Goal: Transaction & Acquisition: Purchase product/service

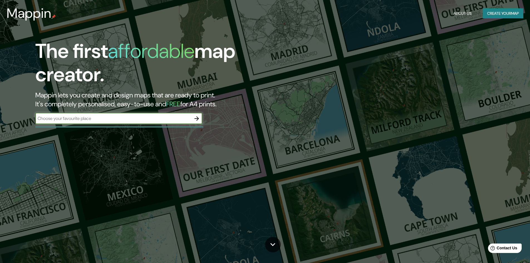
click at [93, 119] on input "text" at bounding box center [113, 118] width 156 height 6
type input "SAN FERNANDI"
click at [504, 13] on button "Create your map" at bounding box center [502, 13] width 41 height 10
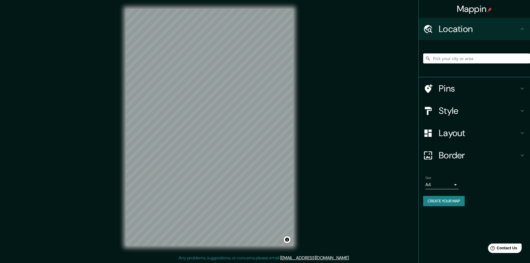
click at [453, 60] on input "Pick your city or area" at bounding box center [476, 58] width 107 height 10
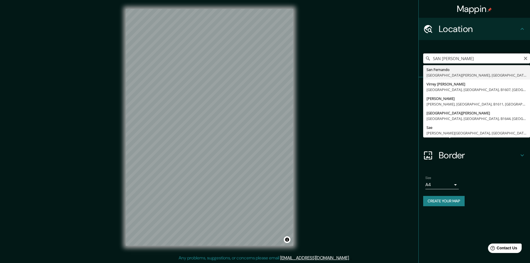
click at [482, 59] on input "SAN [PERSON_NAME]" at bounding box center [476, 58] width 107 height 10
drag, startPoint x: 493, startPoint y: 58, endPoint x: 463, endPoint y: 54, distance: 30.0
click at [463, 54] on input "SAN [PERSON_NAME] VIRREYES" at bounding box center [476, 58] width 107 height 10
type input "[GEOGRAPHIC_DATA][PERSON_NAME], [GEOGRAPHIC_DATA], [GEOGRAPHIC_DATA]"
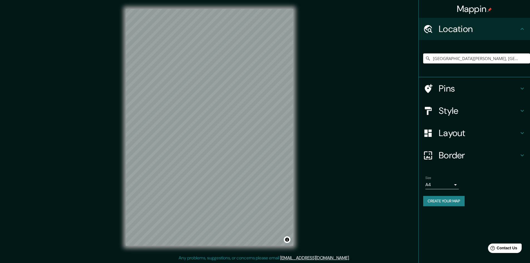
click at [454, 91] on h4 "Pins" at bounding box center [478, 88] width 80 height 11
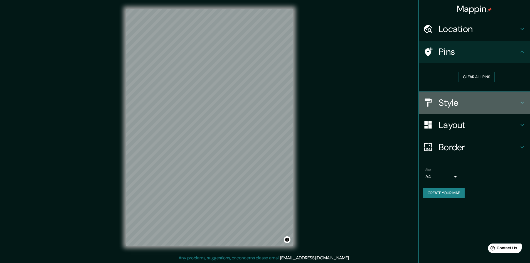
click at [462, 108] on h4 "Style" at bounding box center [478, 102] width 80 height 11
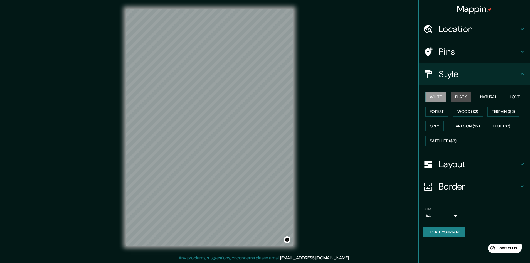
click at [454, 96] on button "Black" at bounding box center [460, 97] width 21 height 10
click at [464, 110] on button "Wood ($2)" at bounding box center [468, 111] width 30 height 10
click at [486, 99] on button "Natural" at bounding box center [488, 97] width 26 height 10
click at [513, 95] on button "Love" at bounding box center [515, 97] width 18 height 10
click at [495, 97] on button "Natural" at bounding box center [488, 97] width 26 height 10
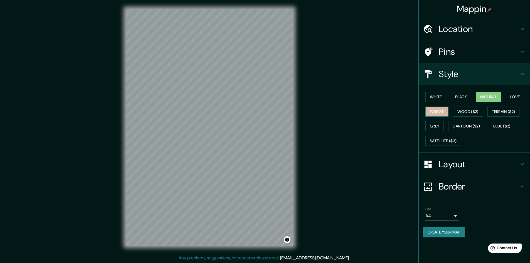
click at [444, 108] on button "Forest" at bounding box center [436, 111] width 23 height 10
click at [467, 98] on button "Black" at bounding box center [460, 97] width 21 height 10
click at [490, 97] on button "Natural" at bounding box center [488, 97] width 26 height 10
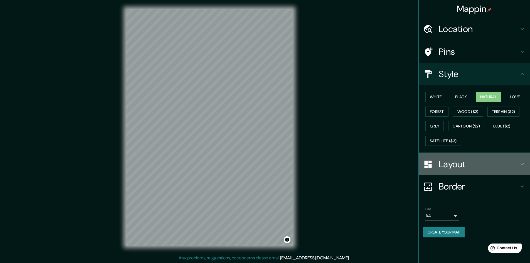
click at [447, 170] on div "Layout" at bounding box center [473, 164] width 111 height 22
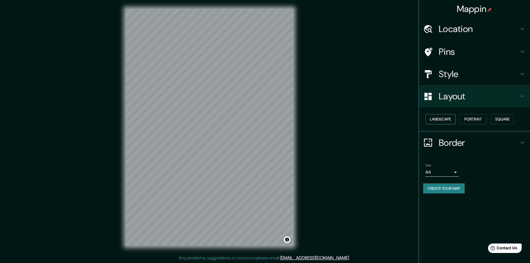
click at [447, 120] on button "Landscape" at bounding box center [440, 119] width 30 height 10
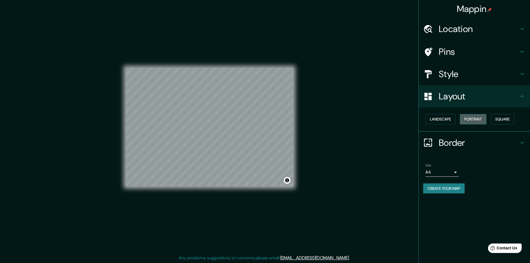
click at [479, 121] on button "Portrait" at bounding box center [473, 119] width 26 height 10
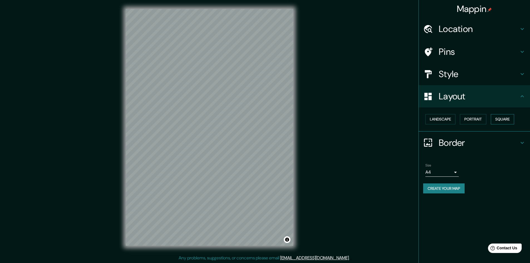
click at [502, 119] on button "Square" at bounding box center [501, 119] width 23 height 10
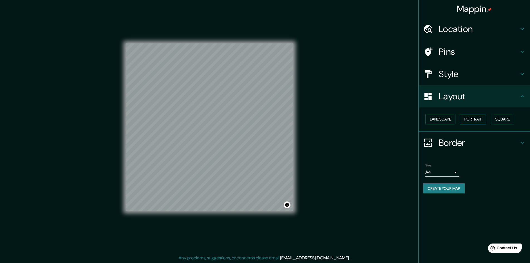
click at [468, 118] on button "Portrait" at bounding box center [473, 119] width 26 height 10
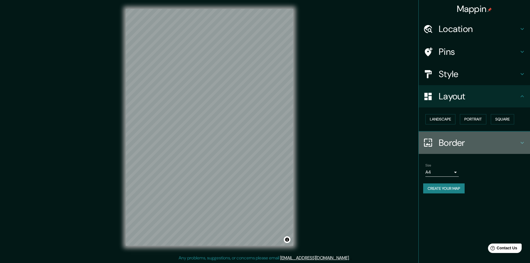
click at [450, 142] on h4 "Border" at bounding box center [478, 142] width 80 height 11
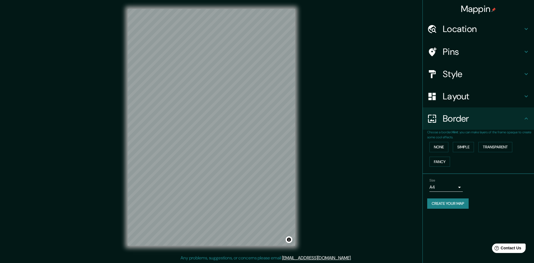
click at [452, 187] on body "Mappin Location [GEOGRAPHIC_DATA][PERSON_NAME], [GEOGRAPHIC_DATA], [GEOGRAPHIC_…" at bounding box center [267, 131] width 534 height 263
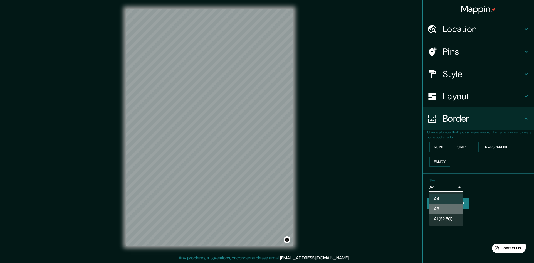
click at [443, 209] on li "A3" at bounding box center [445, 209] width 33 height 10
click at [447, 185] on body "Mappin Location [GEOGRAPHIC_DATA][PERSON_NAME], [GEOGRAPHIC_DATA], [GEOGRAPHIC_…" at bounding box center [267, 131] width 534 height 263
click at [449, 219] on li "A1 ($2.50)" at bounding box center [445, 219] width 33 height 10
click at [442, 187] on body "Mappin Location [GEOGRAPHIC_DATA][PERSON_NAME], [GEOGRAPHIC_DATA], [GEOGRAPHIC_…" at bounding box center [267, 131] width 534 height 263
click at [445, 207] on li "A3" at bounding box center [445, 209] width 33 height 10
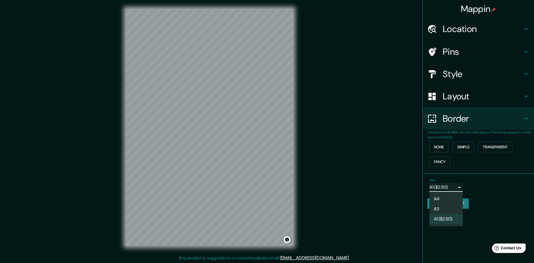
type input "a4"
